Goal: Task Accomplishment & Management: Use online tool/utility

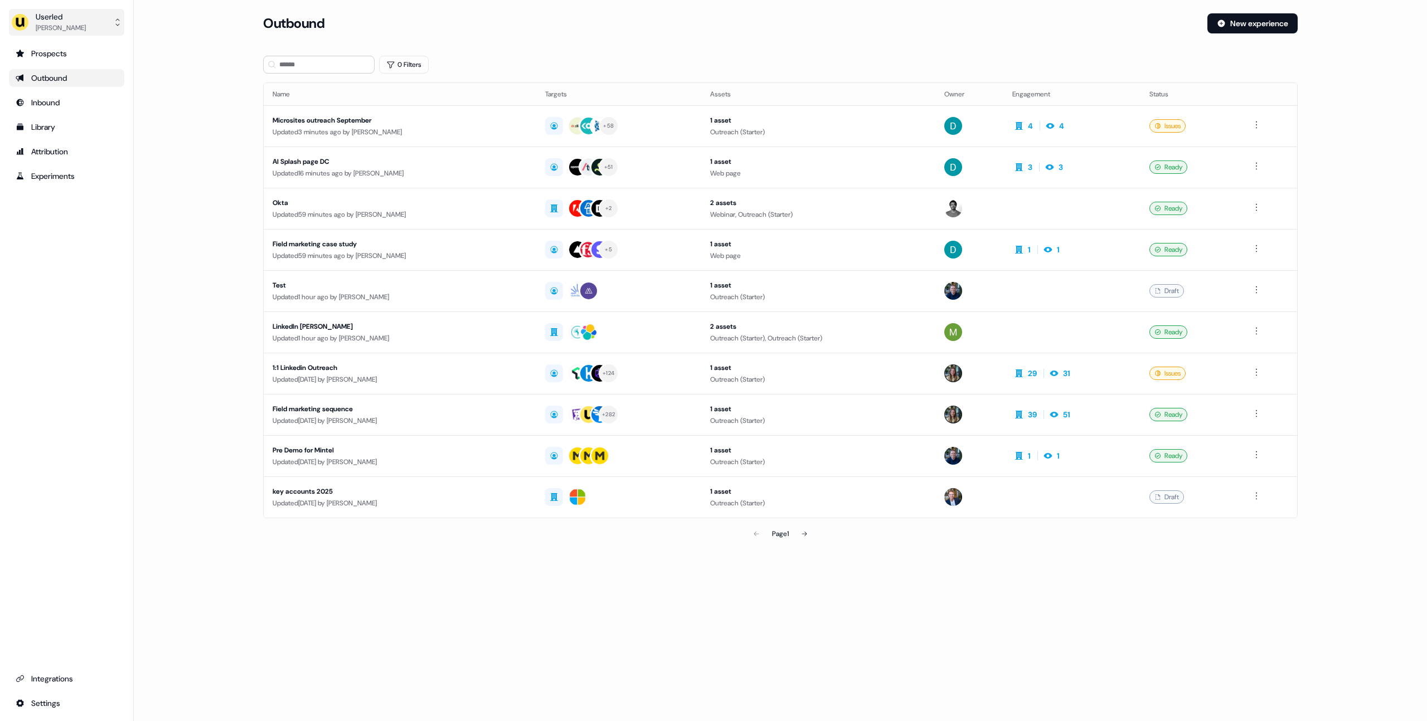
click at [82, 30] on div "[PERSON_NAME]" at bounding box center [61, 27] width 50 height 11
click at [63, 54] on div "Impersonate (Admin)" at bounding box center [66, 52] width 106 height 20
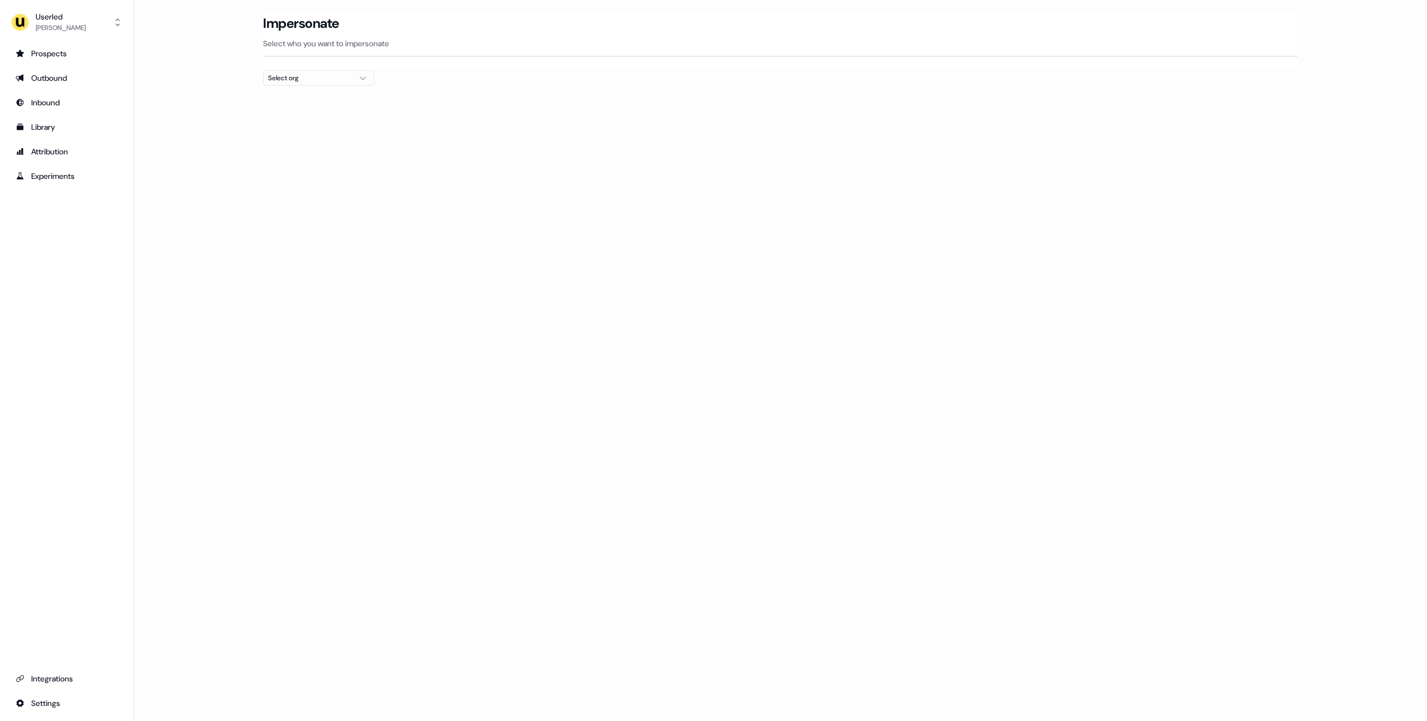
click at [328, 79] on div "Select org" at bounding box center [310, 77] width 84 height 11
type input "*****"
click at [308, 119] on div "Canva" at bounding box center [319, 118] width 110 height 18
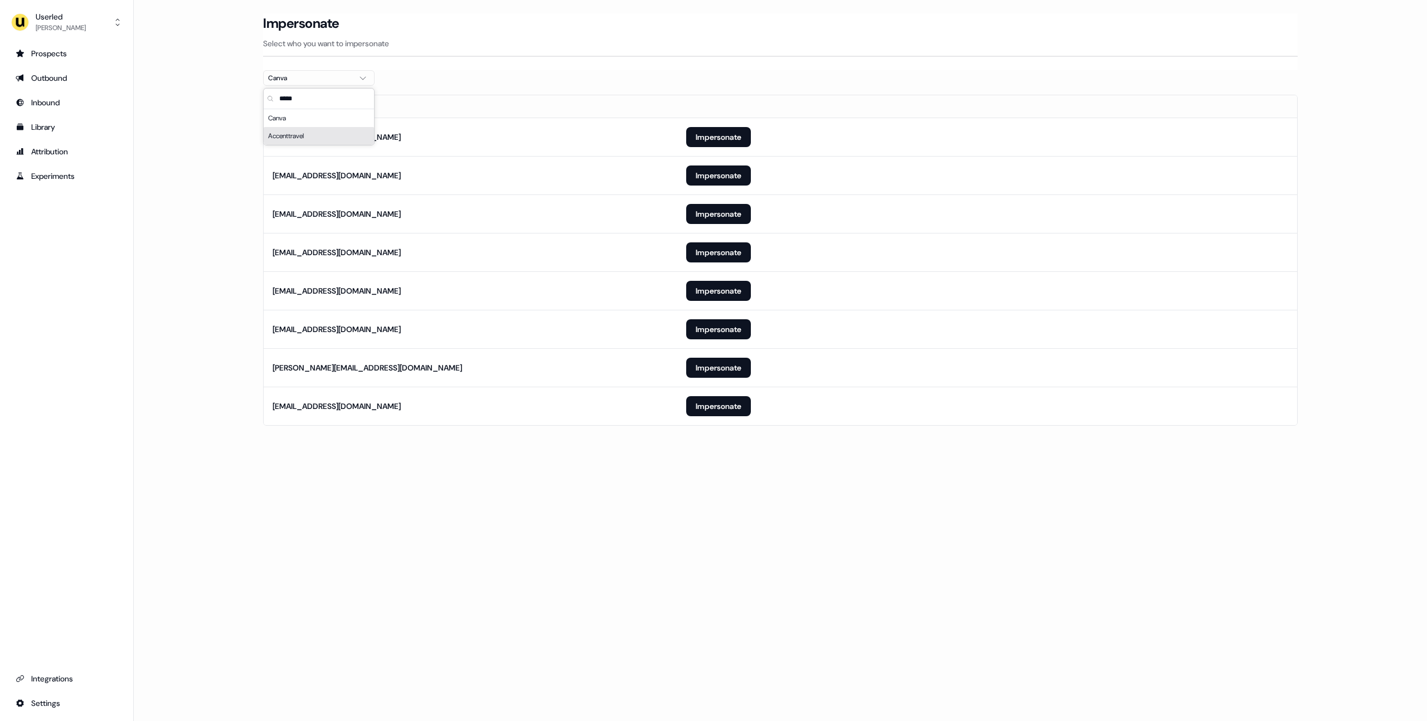
click at [200, 138] on main "Loading... Impersonate Select who you want to impersonate Canva Email [EMAIL_AD…" at bounding box center [780, 235] width 1293 height 444
click at [697, 175] on button "Impersonate" at bounding box center [718, 176] width 65 height 20
